Goal: Navigation & Orientation: Find specific page/section

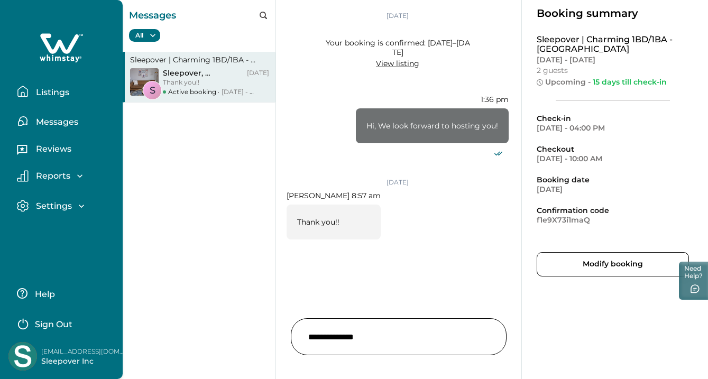
click at [60, 118] on p "Messages" at bounding box center [55, 122] width 45 height 11
click at [58, 146] on p "Reviews" at bounding box center [52, 149] width 39 height 11
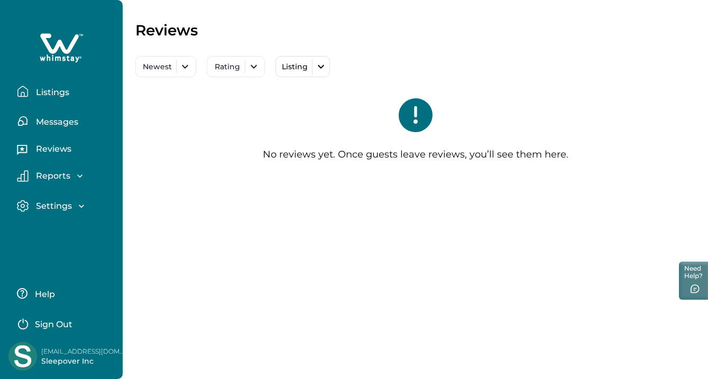
click at [56, 135] on div "Reviews" at bounding box center [61, 147] width 106 height 30
click at [56, 133] on div "Reviews" at bounding box center [61, 147] width 106 height 30
click at [58, 125] on p "Messages" at bounding box center [55, 122] width 45 height 11
